Goal: Find specific page/section: Find specific page/section

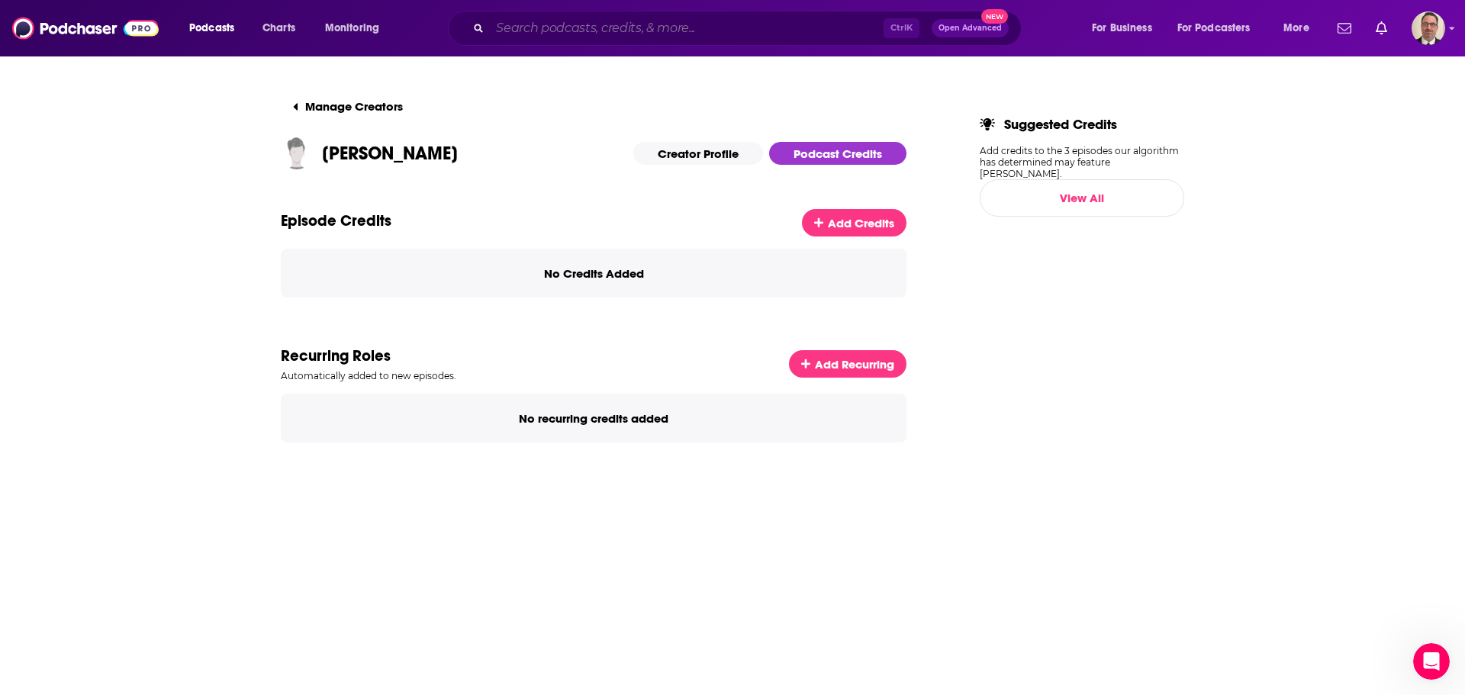
click at [626, 30] on input "Search podcasts, credits, & more..." at bounding box center [687, 28] width 394 height 24
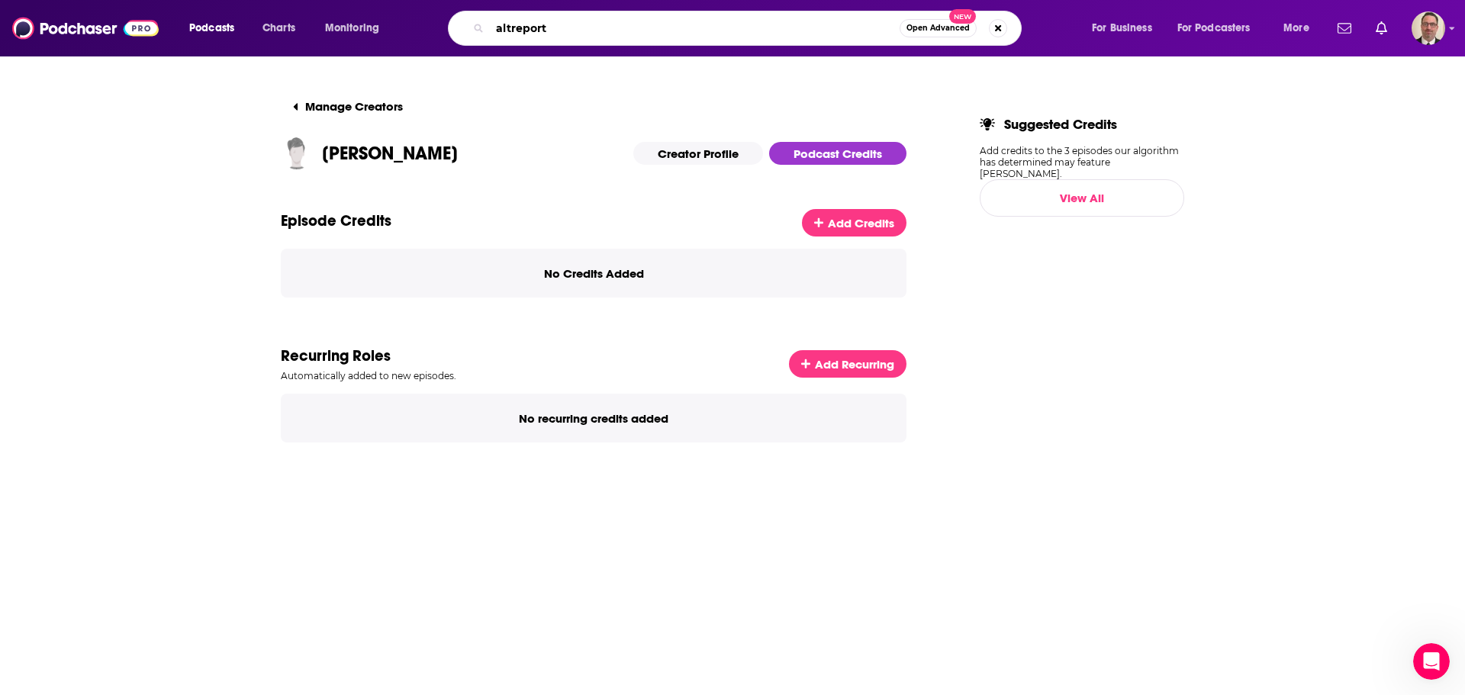
type input "altreports"
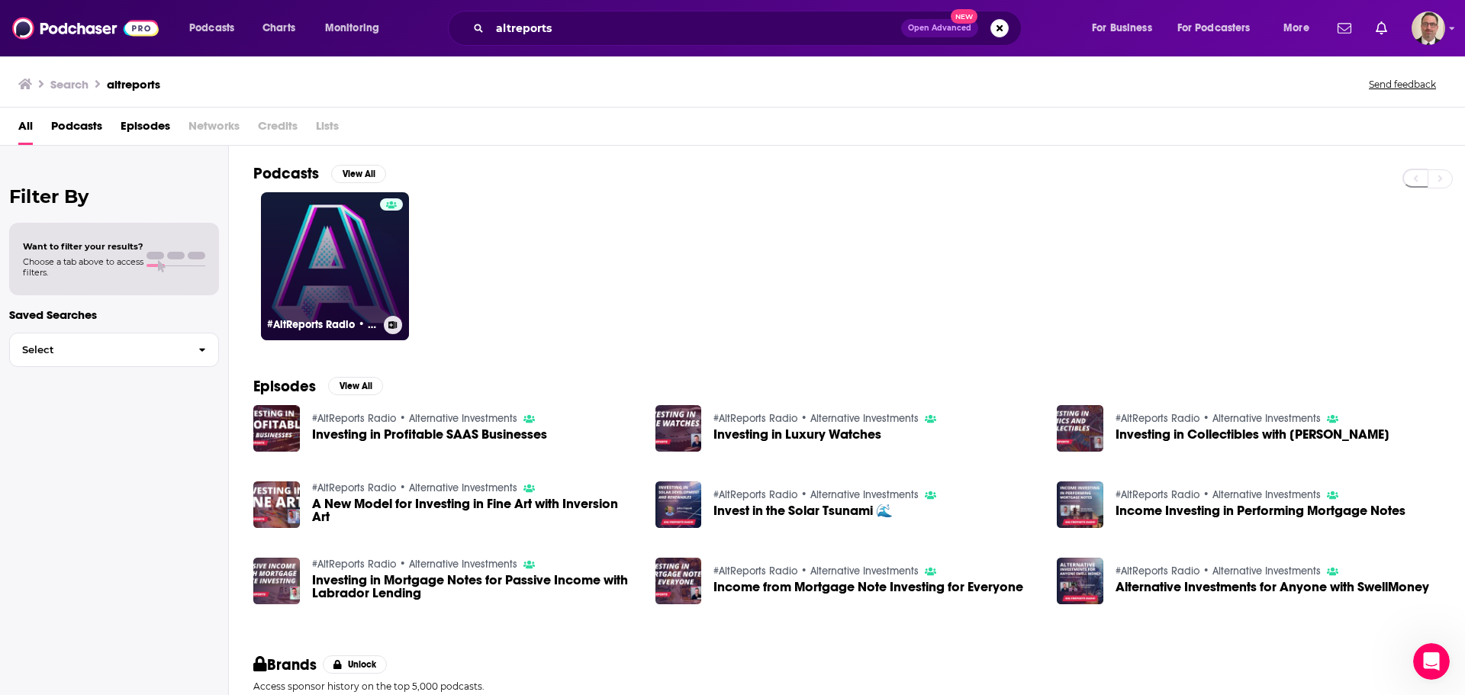
click at [343, 264] on link "#AltReports Radio • Alternative Investments" at bounding box center [335, 266] width 148 height 148
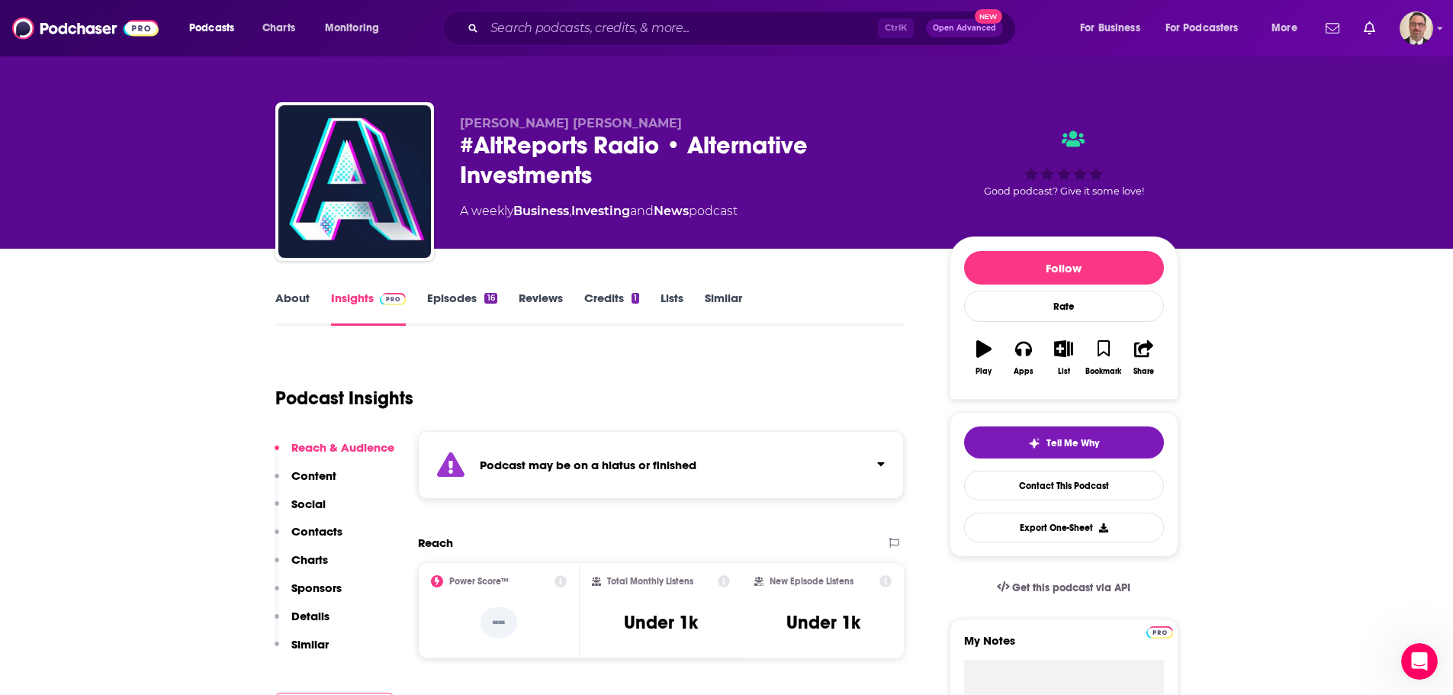
click at [298, 301] on link "About" at bounding box center [292, 308] width 34 height 35
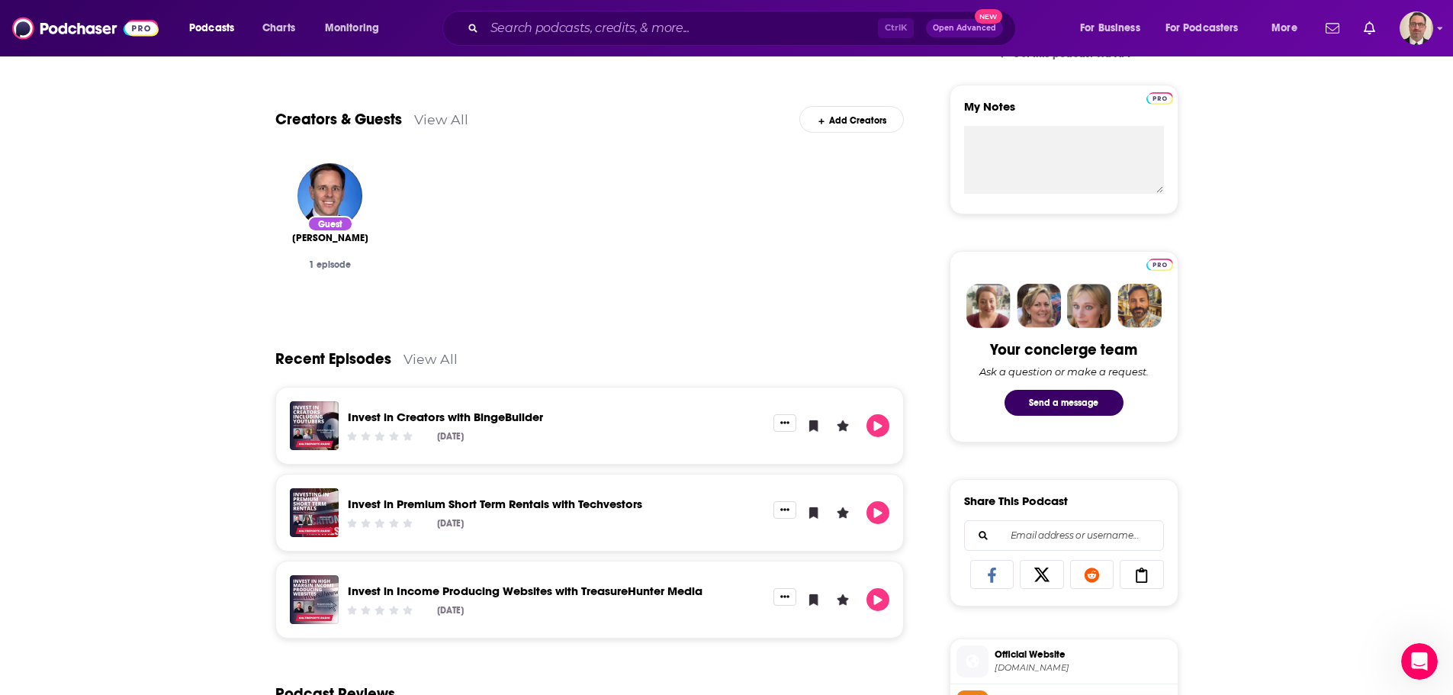
scroll to position [76, 0]
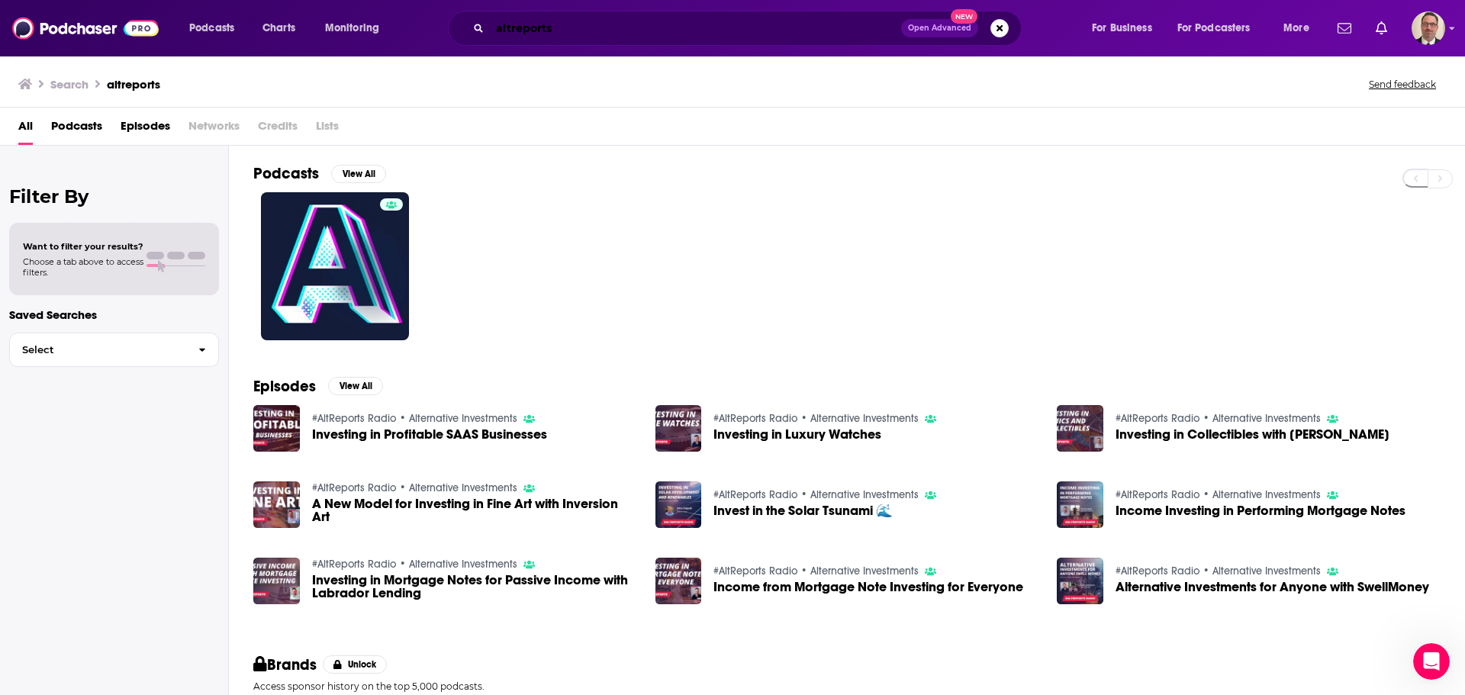
click at [548, 23] on input "altreports" at bounding box center [695, 28] width 411 height 24
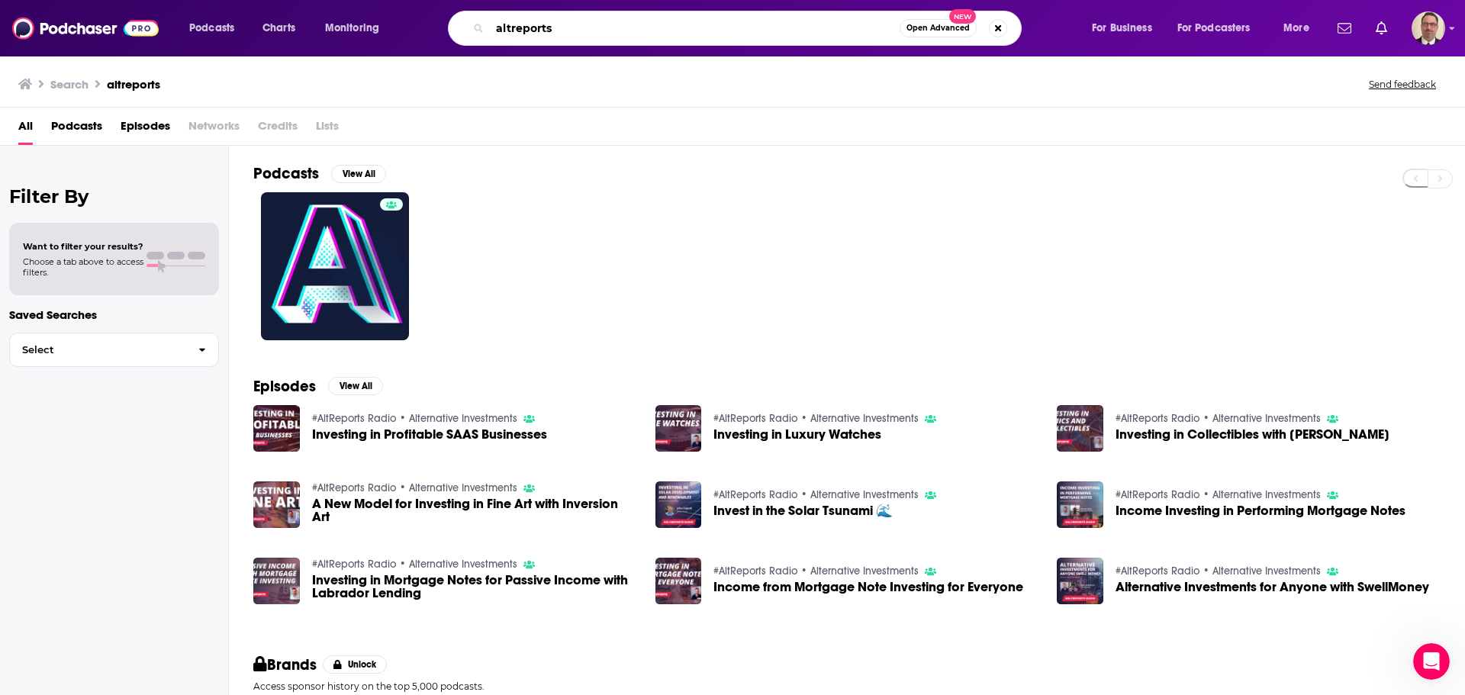
drag, startPoint x: 613, startPoint y: 34, endPoint x: 419, endPoint y: 34, distance: 194.5
click at [419, 34] on div "Podcasts Charts Monitoring altreports Open Advanced New For Business For Podcas…" at bounding box center [750, 28] width 1145 height 35
click at [568, 25] on input "[PERSON_NAME]" at bounding box center [695, 28] width 410 height 24
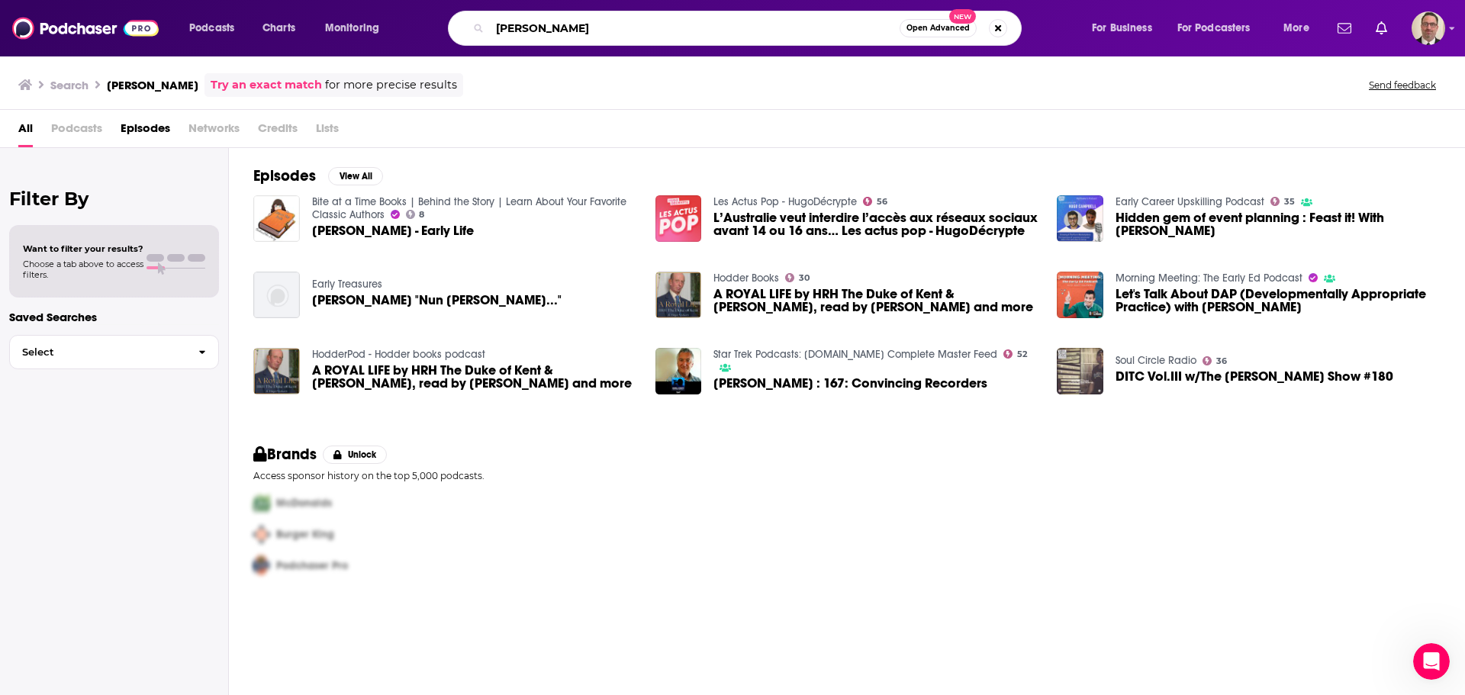
click at [502, 24] on input "[PERSON_NAME]" at bounding box center [695, 28] width 410 height 24
type input ""[PERSON_NAME]""
